Goal: Task Accomplishment & Management: Manage account settings

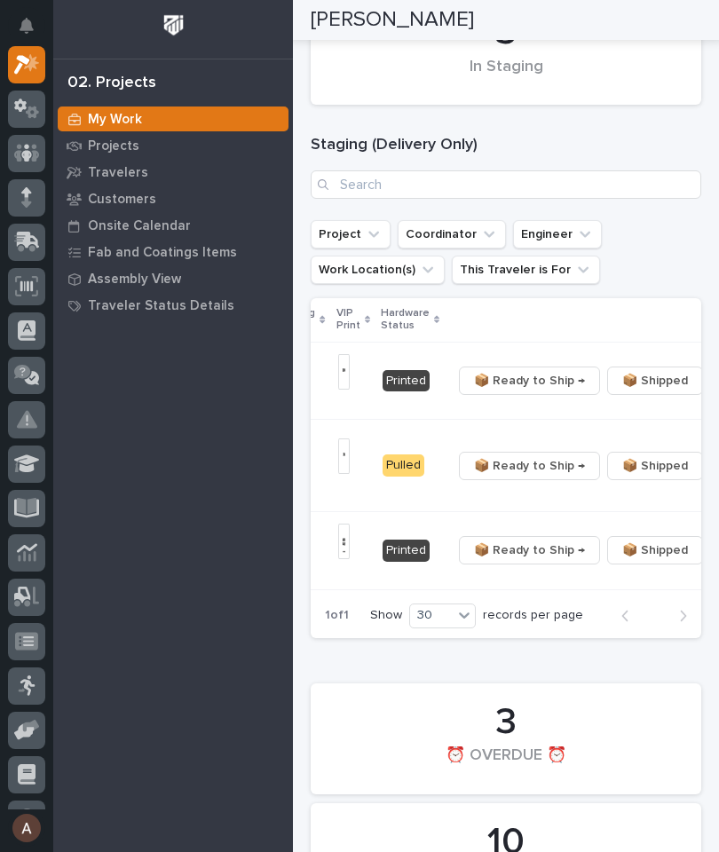
scroll to position [0, 514]
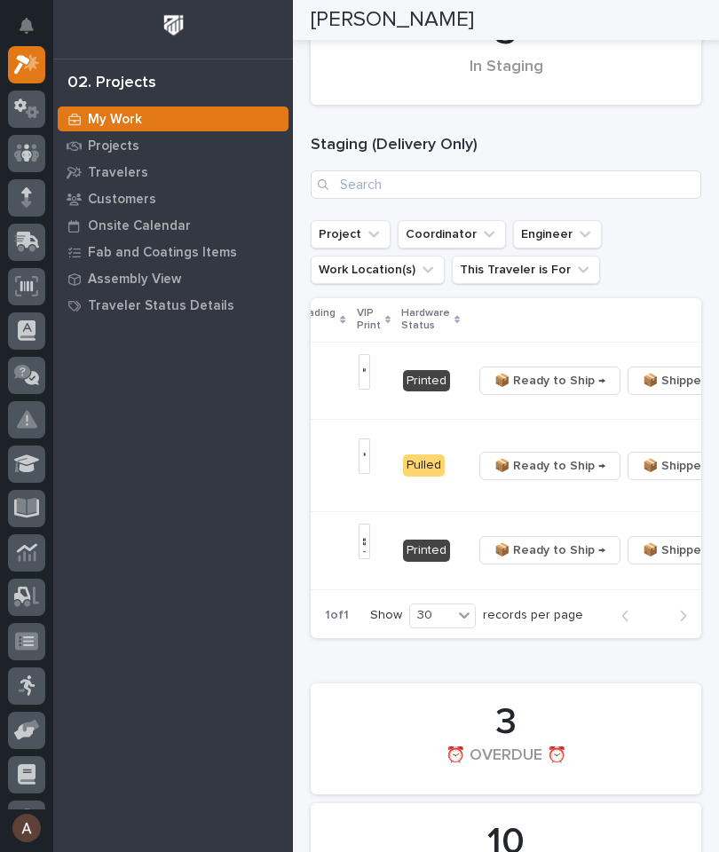
click at [513, 381] on span "📦 Ready to Ship →" at bounding box center [549, 380] width 111 height 21
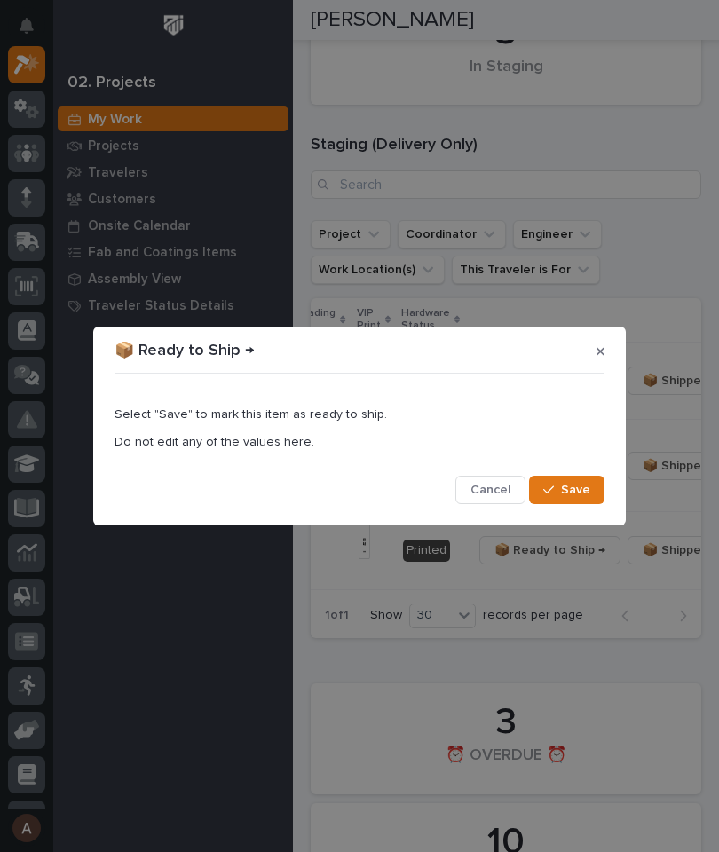
click at [575, 495] on span "Save" at bounding box center [575, 490] width 29 height 16
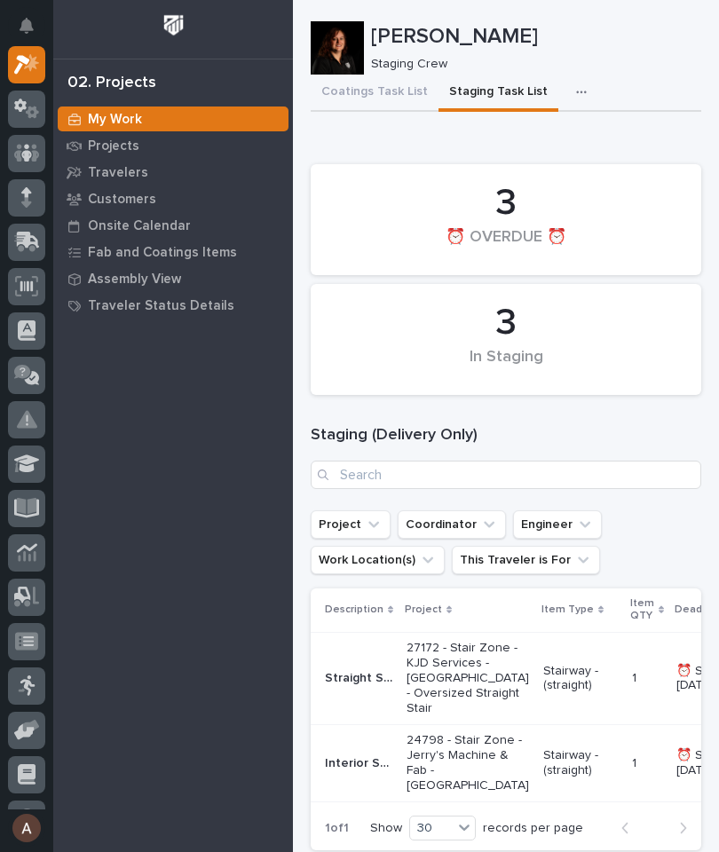
scroll to position [0, 0]
click at [389, 98] on button "Coatings Task List" at bounding box center [374, 93] width 128 height 37
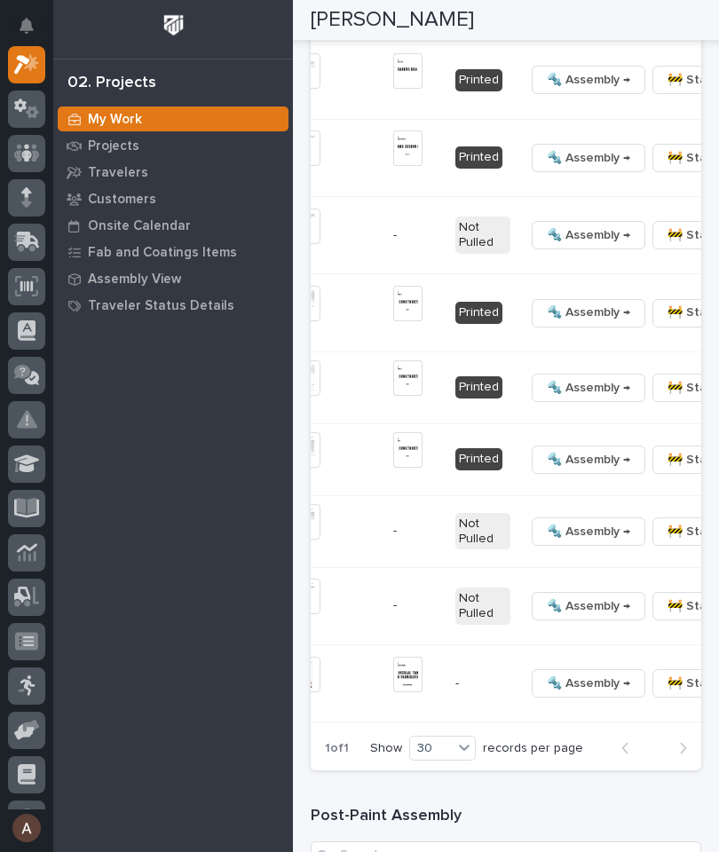
scroll to position [0, 643]
click at [601, 115] on span "🔩 Hardware" at bounding box center [582, 104] width 75 height 21
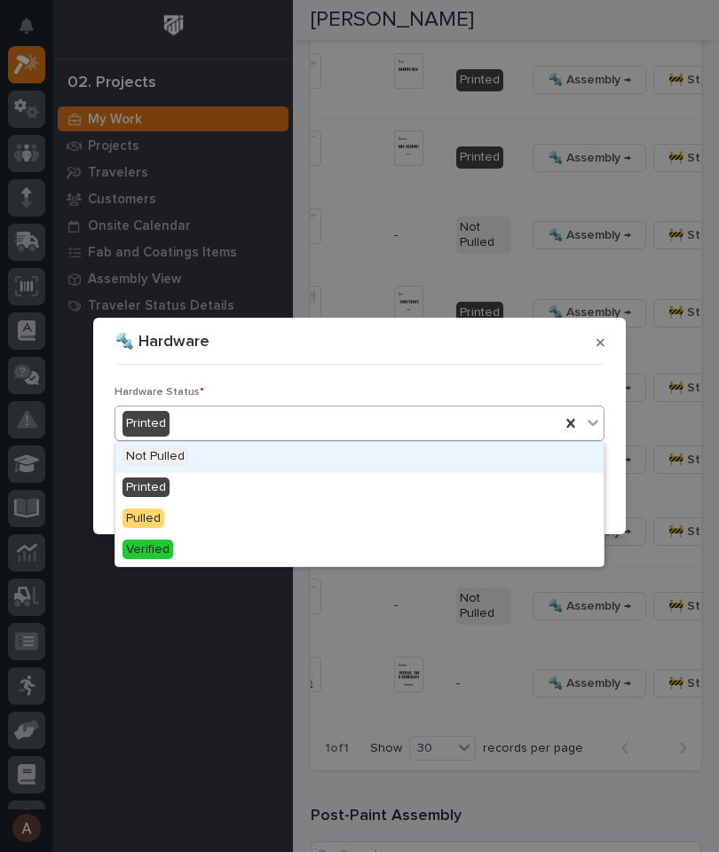
click at [671, 199] on div "🔩 Hardware Hardware Status * option Not Pulled focused, 1 of 4. 4 results avail…" at bounding box center [359, 426] width 719 height 852
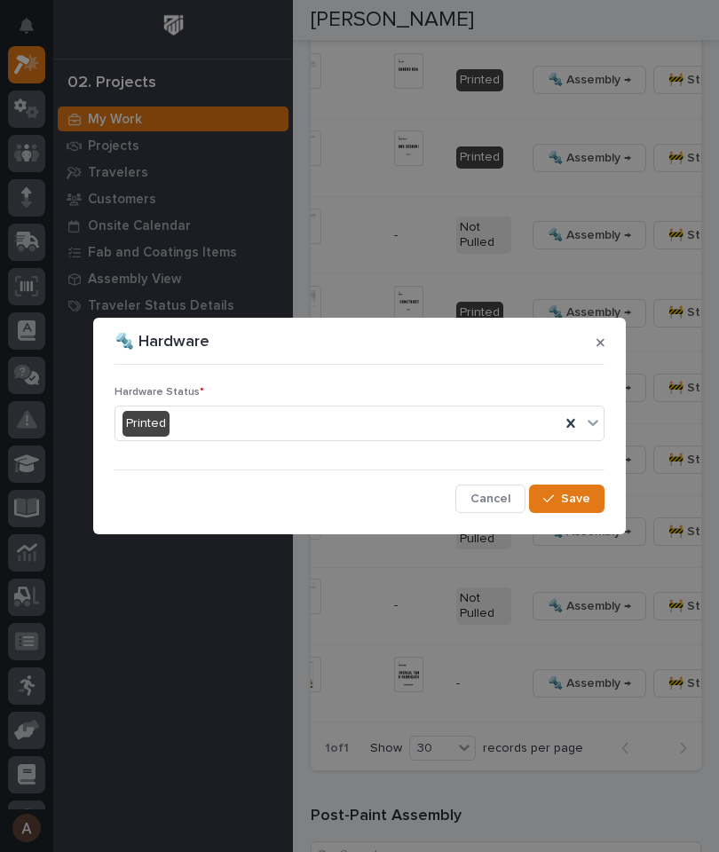
click at [602, 342] on icon "button" at bounding box center [600, 342] width 8 height 12
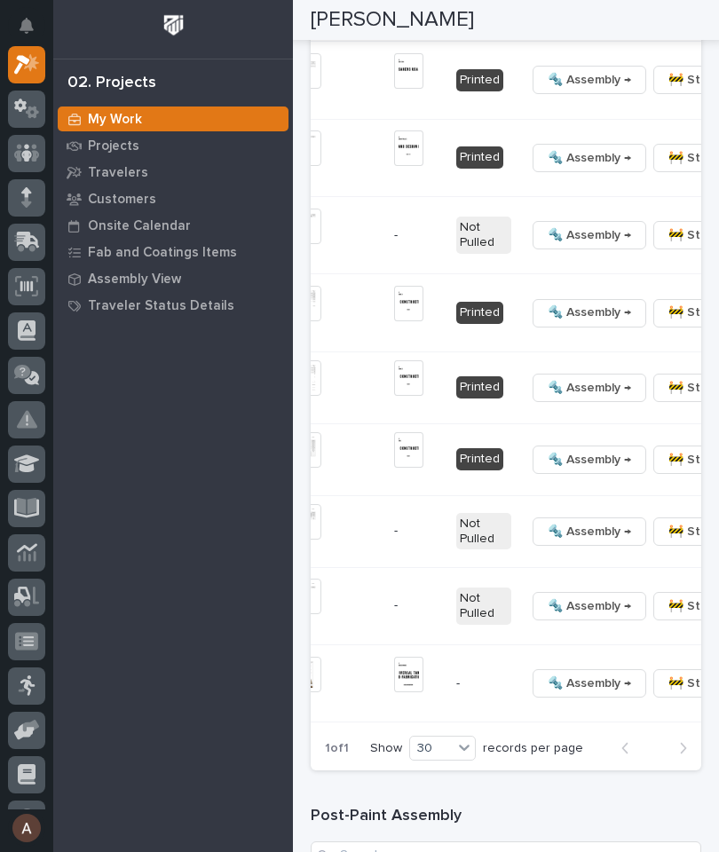
click at [613, 115] on span "🔩 Hardware" at bounding box center [582, 104] width 75 height 21
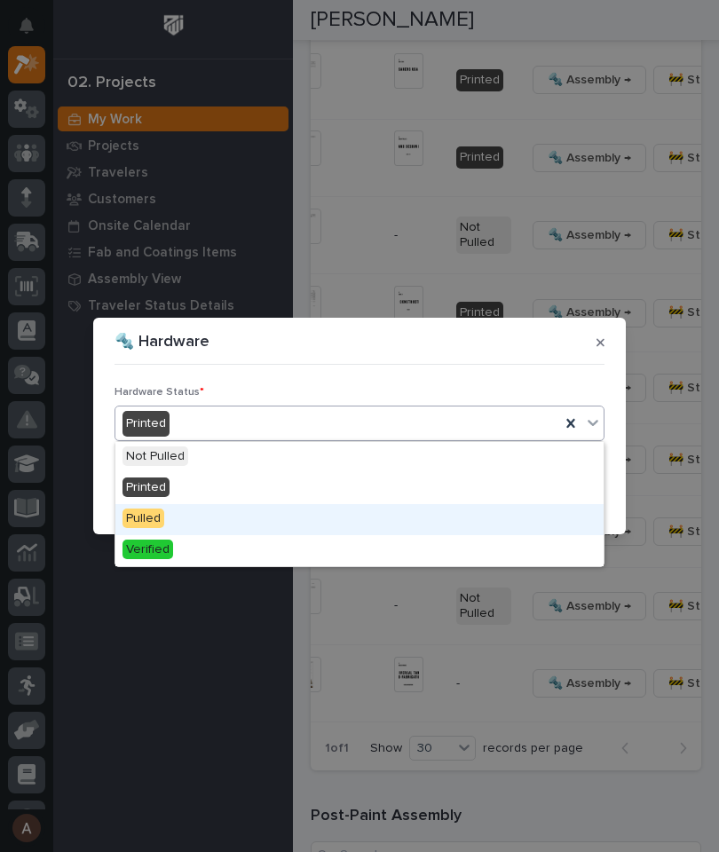
click at [241, 510] on div "Pulled" at bounding box center [359, 519] width 488 height 31
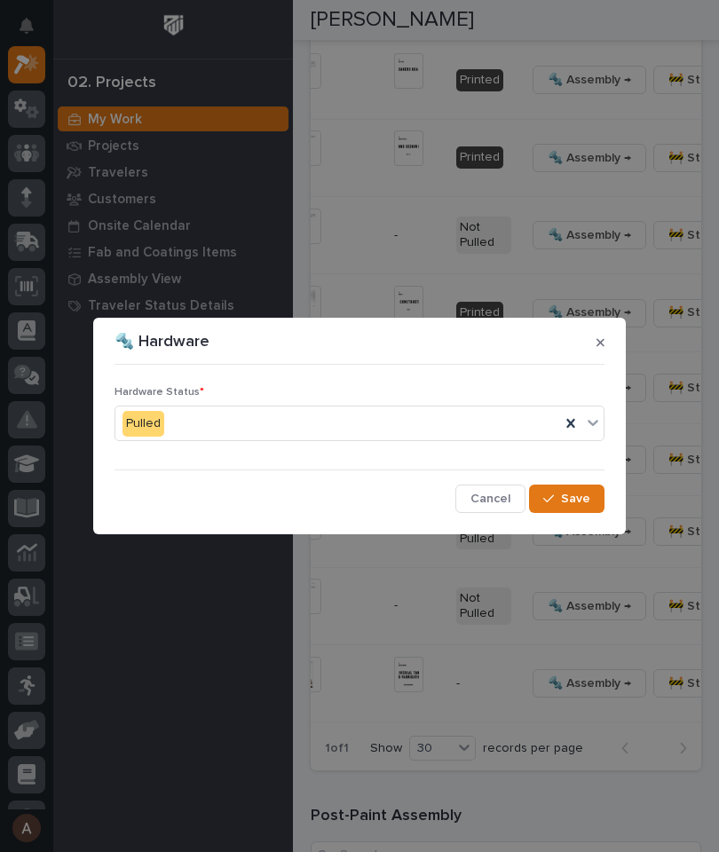
click at [585, 501] on span "Save" at bounding box center [575, 499] width 29 height 16
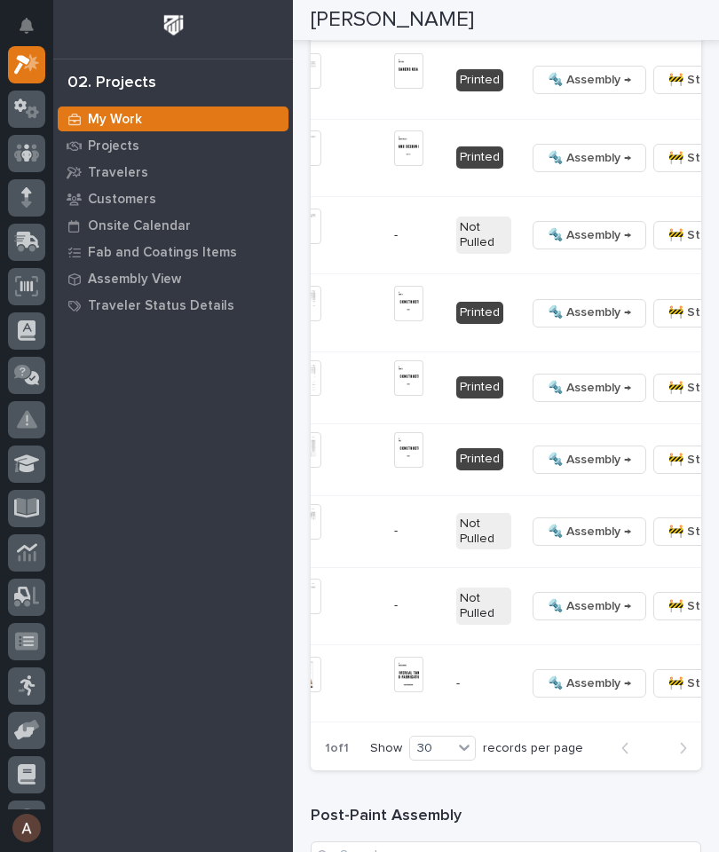
click at [593, 190] on span "🔩 Hardware" at bounding box center [582, 179] width 75 height 21
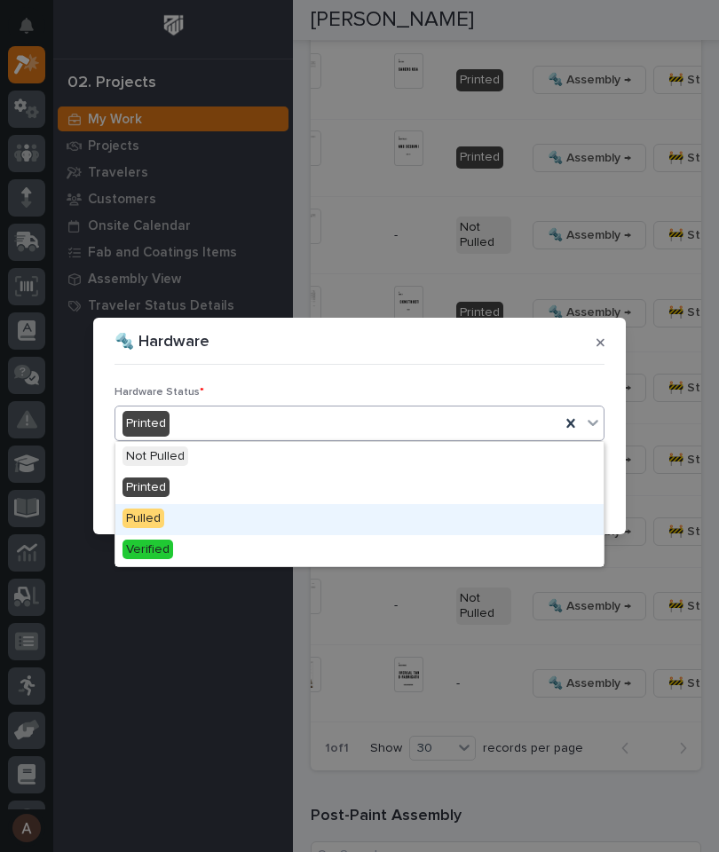
click at [275, 508] on div "Pulled" at bounding box center [359, 519] width 488 height 31
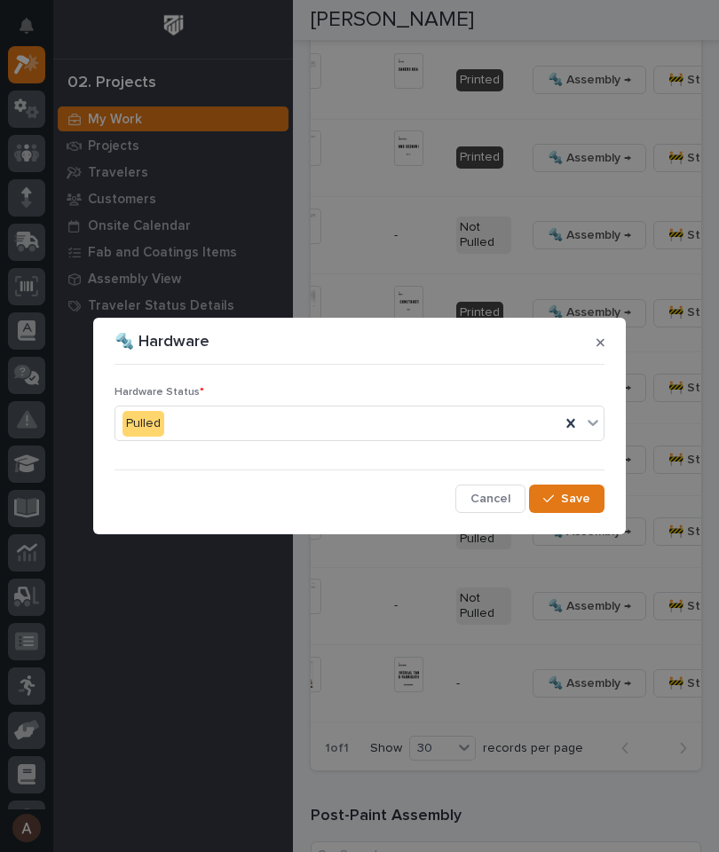
click at [591, 493] on button "Save" at bounding box center [566, 498] width 75 height 28
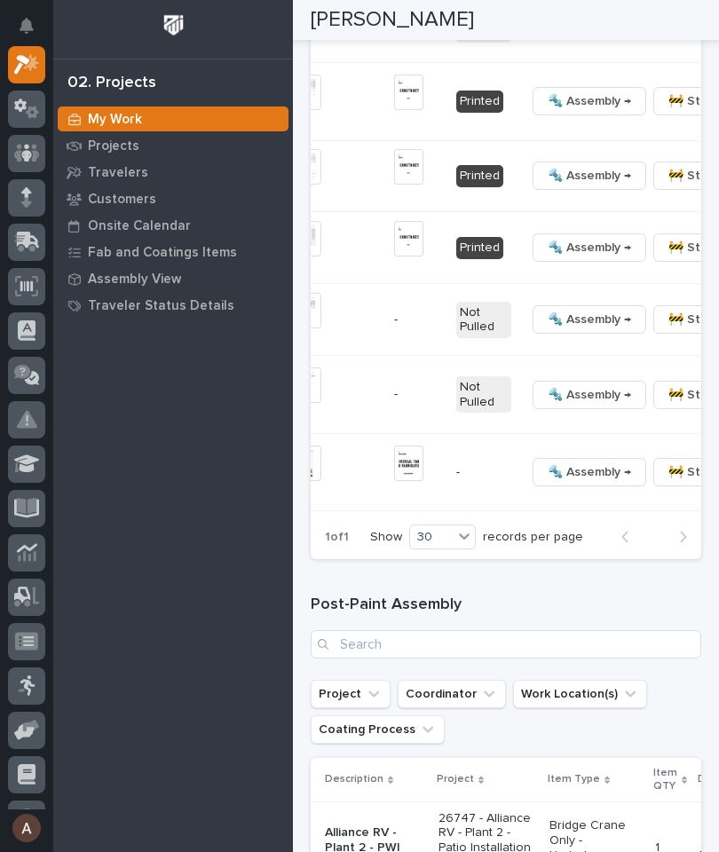
click at [606, 99] on span "🔩 Hardware" at bounding box center [582, 88] width 75 height 21
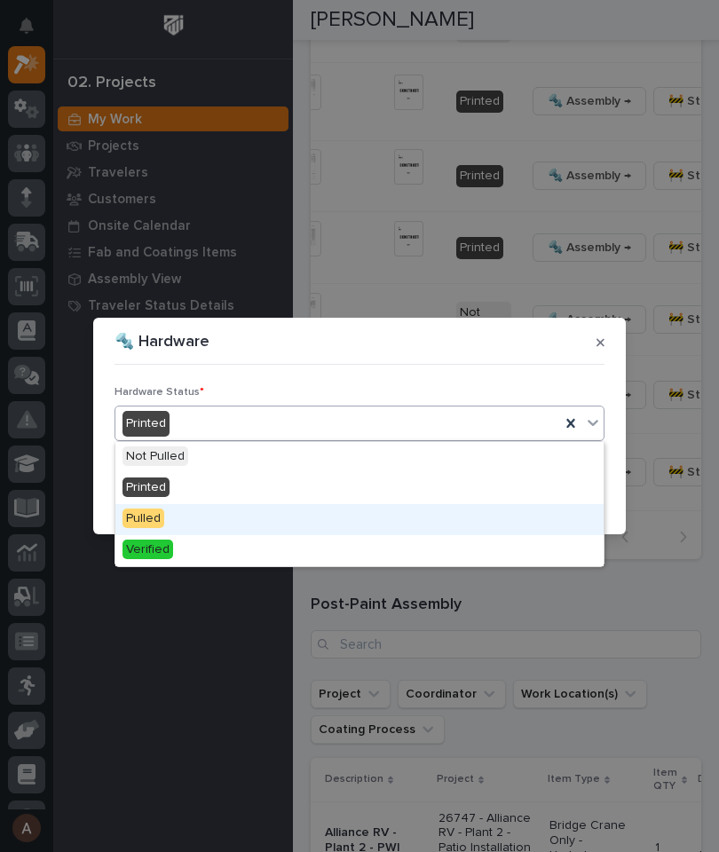
click at [240, 511] on div "Pulled" at bounding box center [359, 519] width 488 height 31
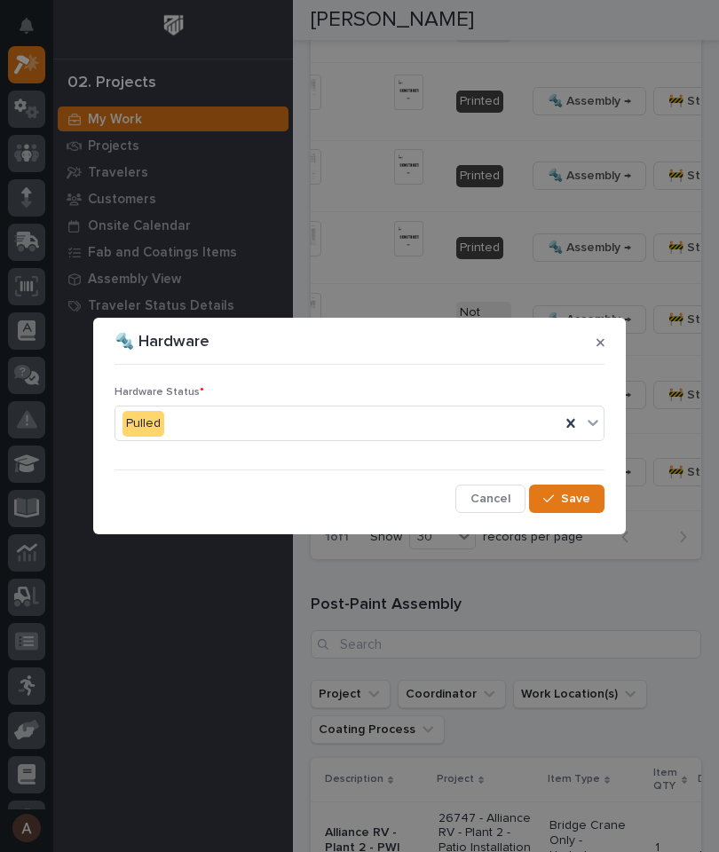
click at [573, 492] on span "Save" at bounding box center [575, 499] width 29 height 16
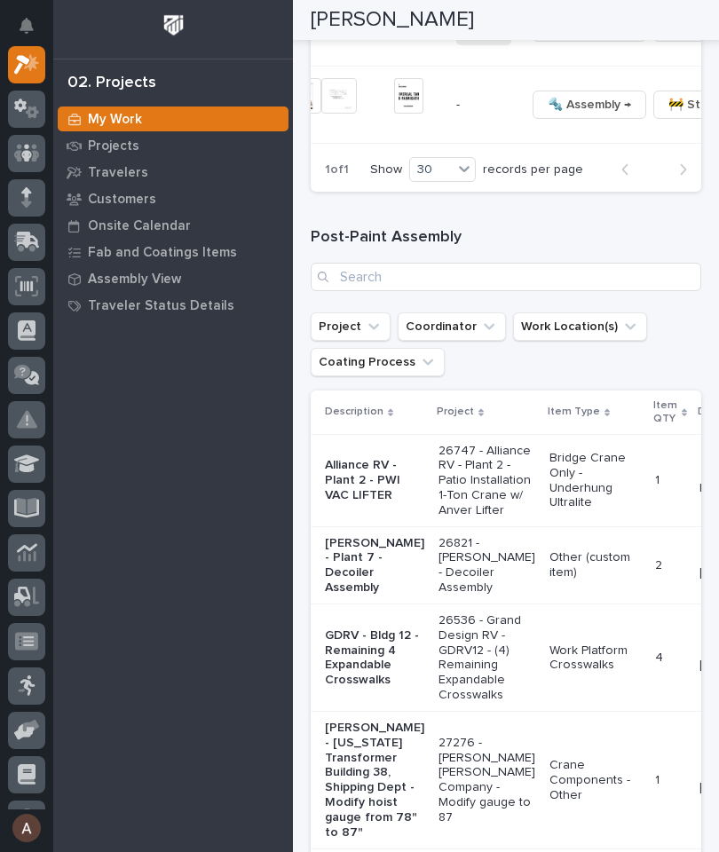
click at [600, 35] on span "🔩 Hardware" at bounding box center [582, 23] width 75 height 21
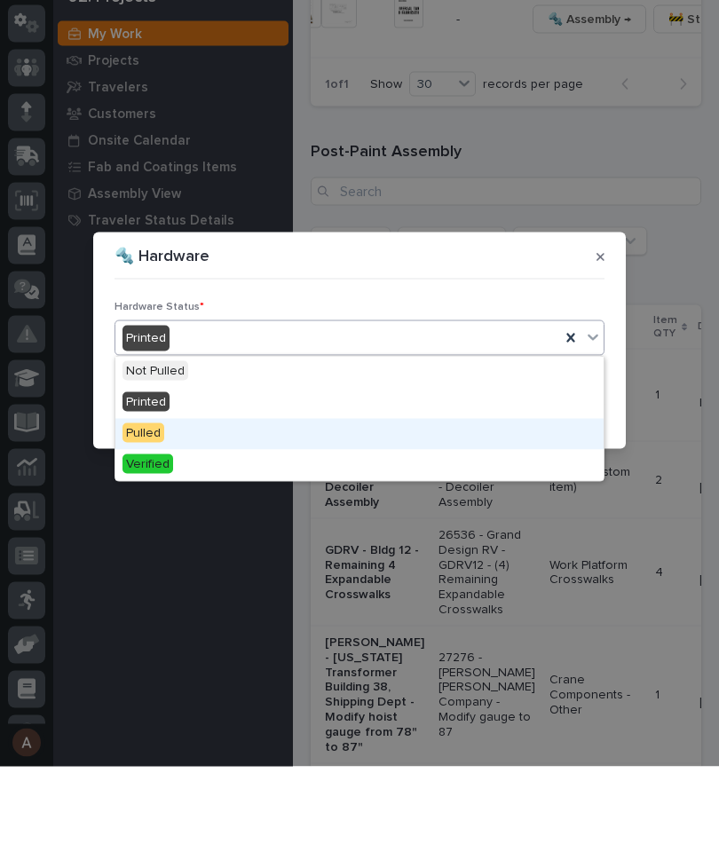
click at [310, 504] on div "Pulled" at bounding box center [359, 519] width 488 height 31
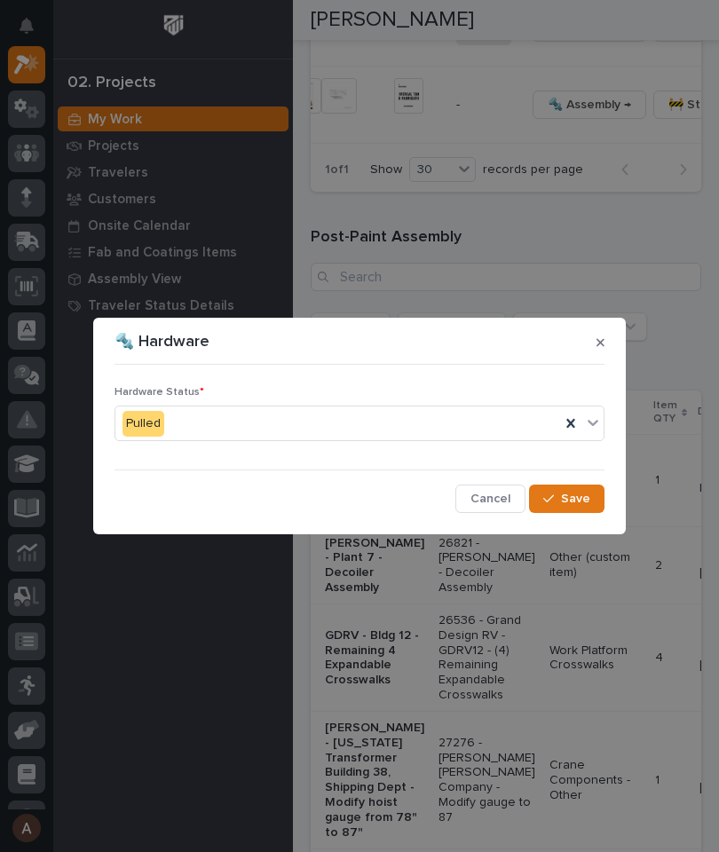
click at [582, 502] on span "Save" at bounding box center [575, 499] width 29 height 16
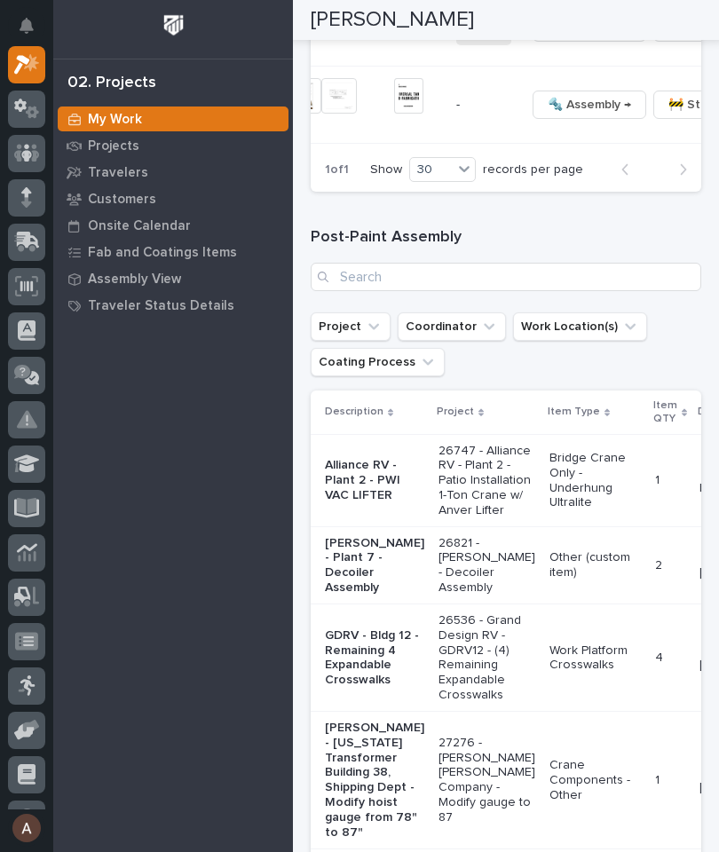
click at [597, 109] on span "🔩 Hardware" at bounding box center [582, 98] width 75 height 21
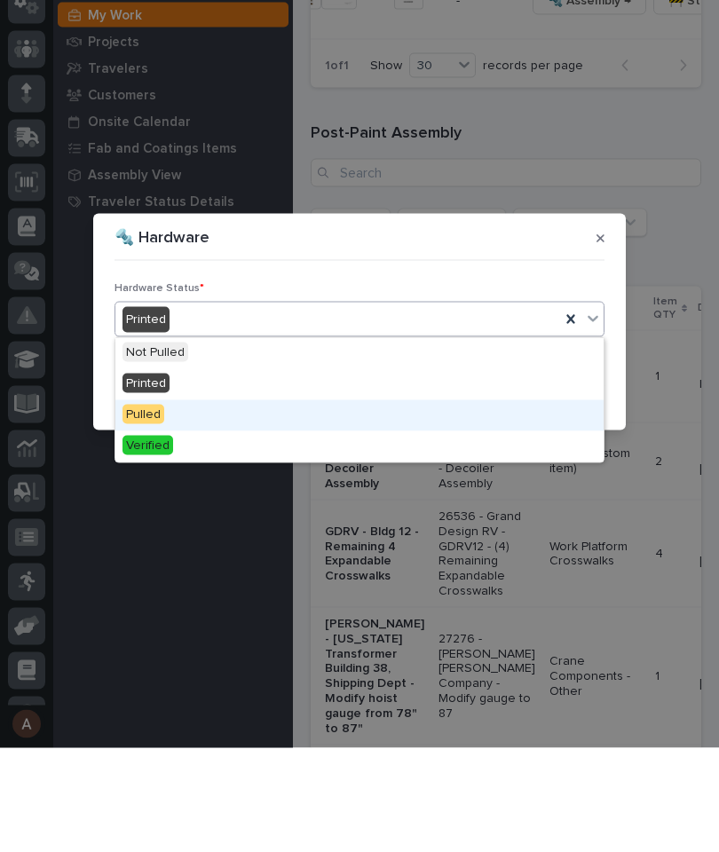
click at [327, 504] on div "Pulled" at bounding box center [359, 519] width 488 height 31
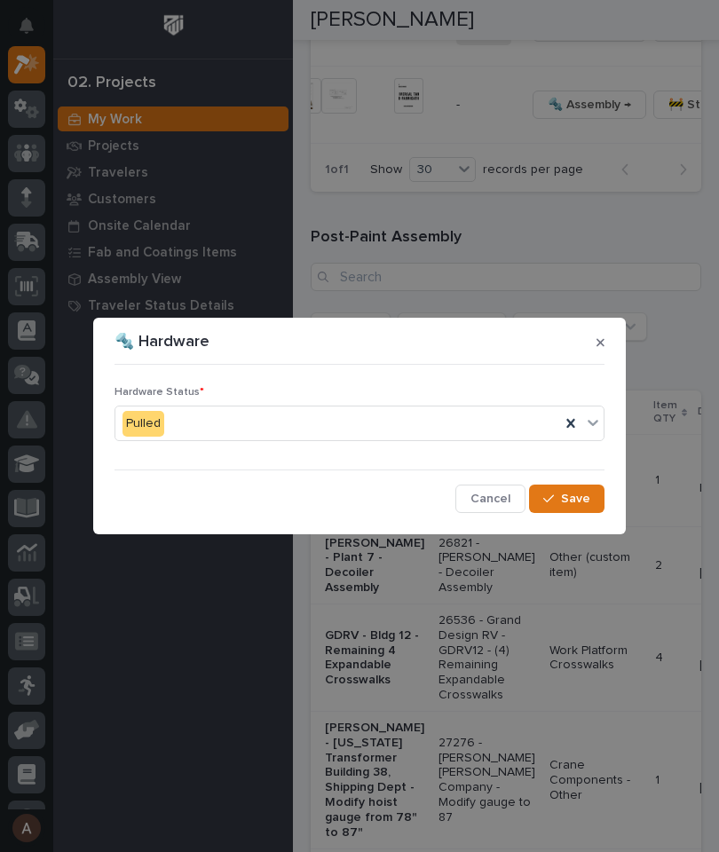
click at [576, 501] on span "Save" at bounding box center [575, 499] width 29 height 16
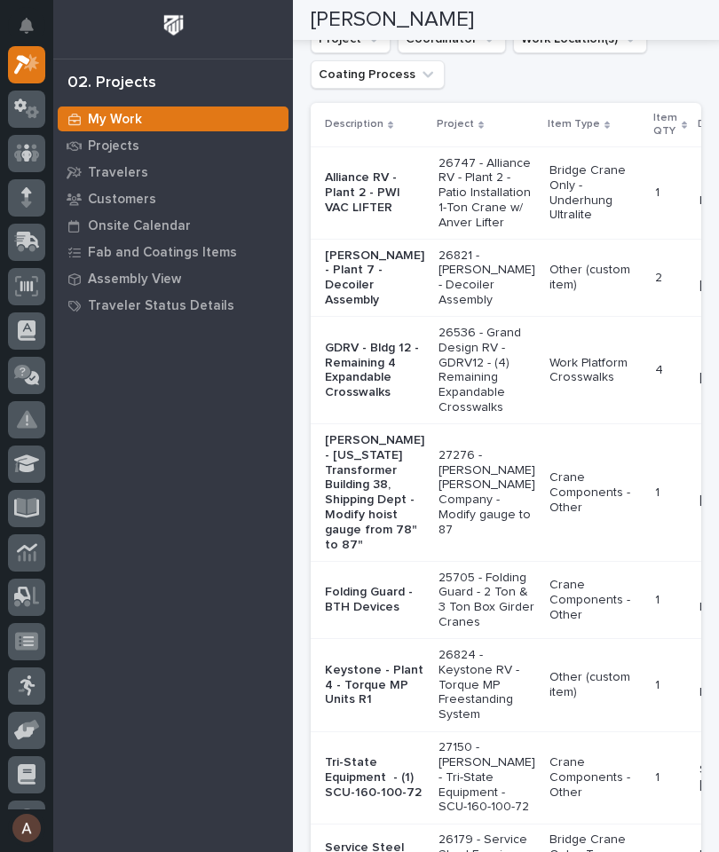
scroll to position [0, 245]
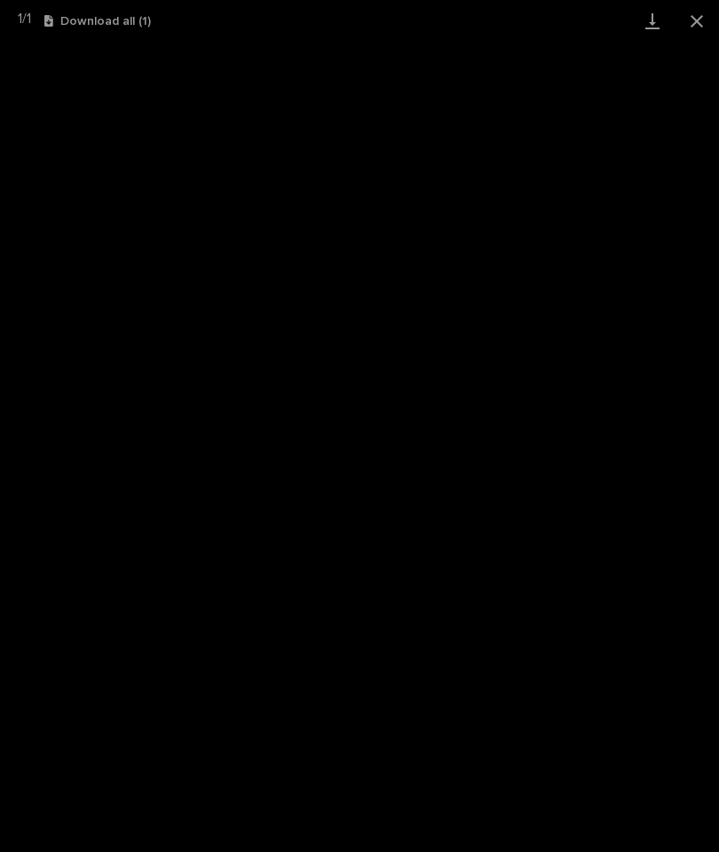
click at [654, 27] on link "Download" at bounding box center [652, 21] width 44 height 42
click at [687, 25] on button "Close gallery" at bounding box center [696, 21] width 44 height 42
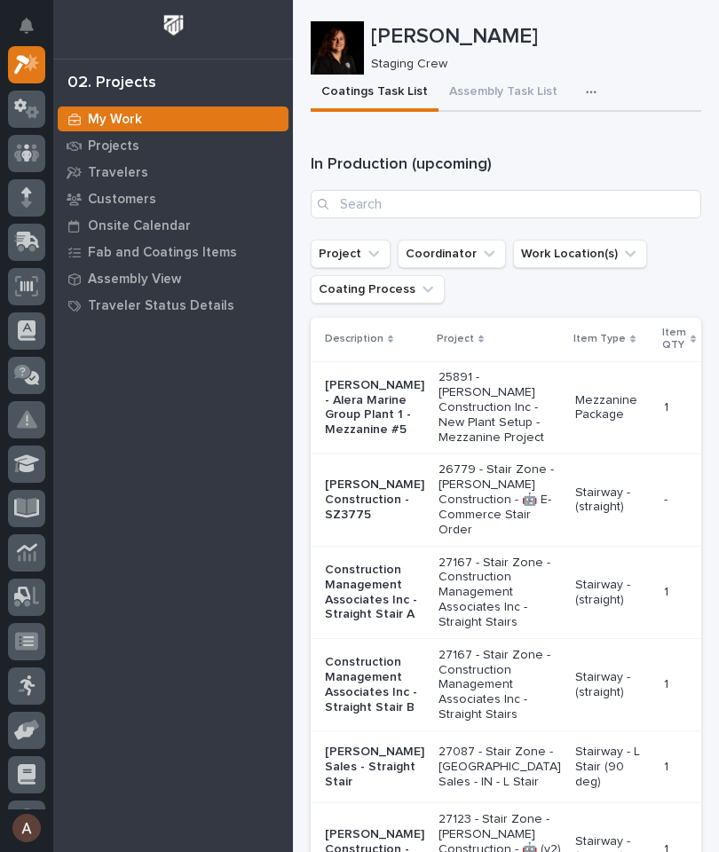
scroll to position [0, 0]
click at [590, 90] on div "button" at bounding box center [594, 92] width 18 height 12
click at [565, 153] on button "Staging Task List" at bounding box center [537, 140] width 117 height 30
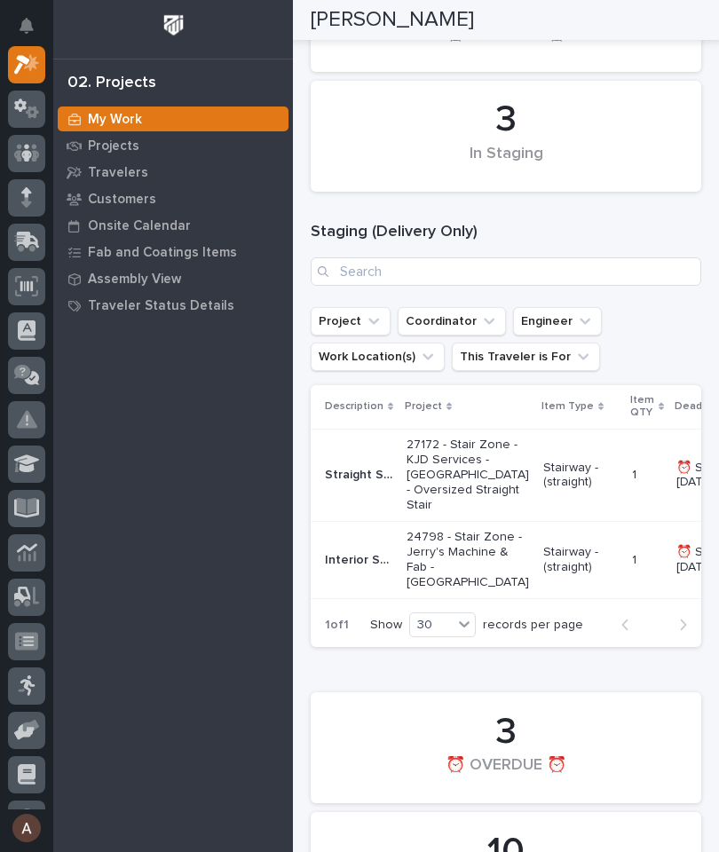
click at [376, 476] on p "Straight Stair" at bounding box center [360, 473] width 71 height 19
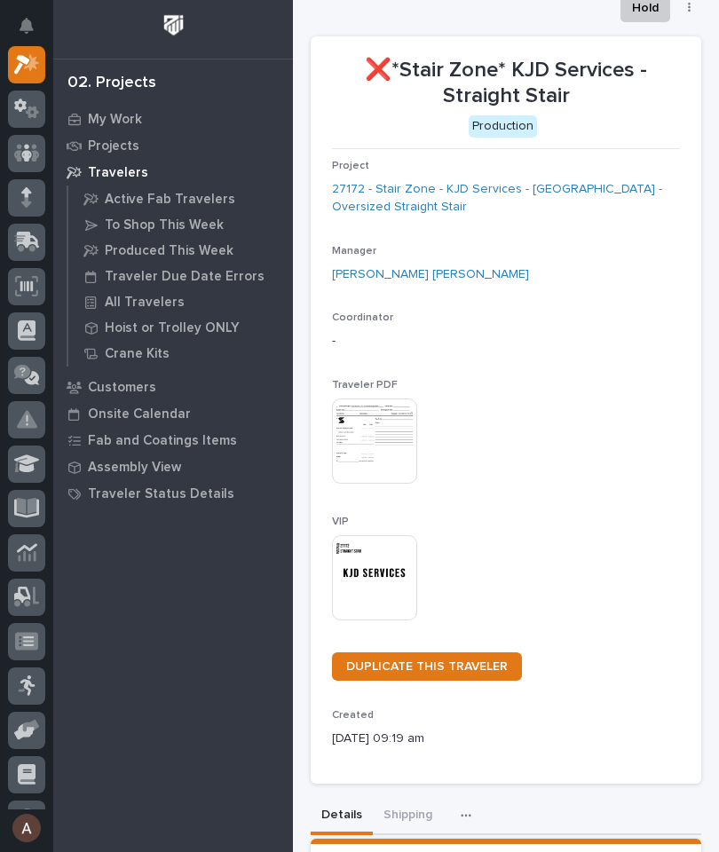
scroll to position [36, 0]
